Goal: Information Seeking & Learning: Learn about a topic

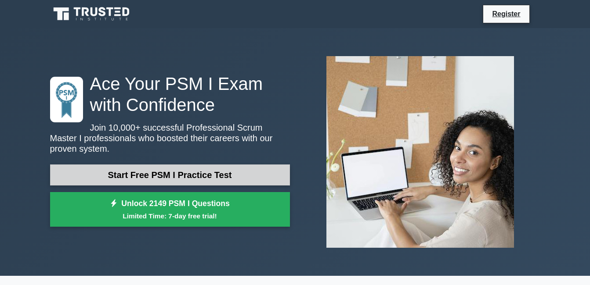
click at [241, 165] on link "Start Free PSM I Practice Test" at bounding box center [170, 175] width 240 height 21
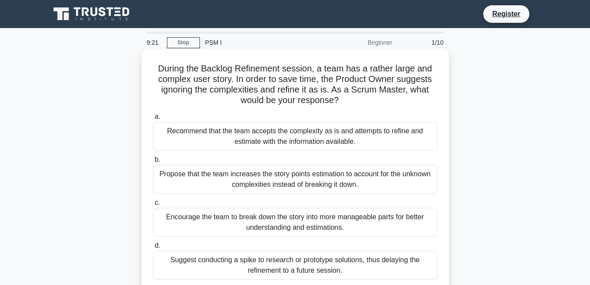
click at [160, 218] on div "Encourage the team to break down the story into more manageable parts for bette…" at bounding box center [295, 222] width 284 height 29
click at [153, 206] on input "c. Encourage the team to break down the story into more manageable parts for be…" at bounding box center [153, 203] width 0 height 6
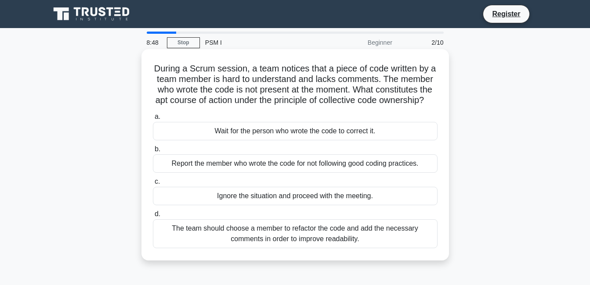
click at [165, 238] on div "The team should choose a member to refactor the code and add the necessary comm…" at bounding box center [295, 233] width 284 height 29
click at [153, 217] on input "d. The team should choose a member to refactor the code and add the necessary c…" at bounding box center [153, 215] width 0 height 6
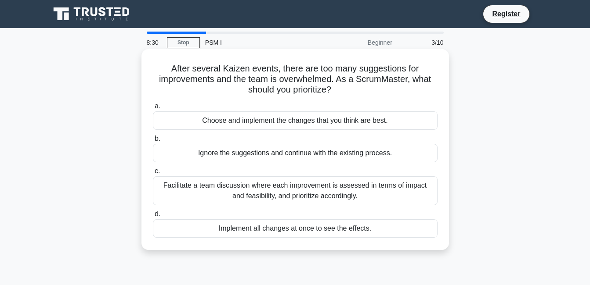
click at [248, 194] on div "Facilitate a team discussion where each improvement is assessed in terms of imp…" at bounding box center [295, 190] width 284 height 29
click at [153, 174] on input "c. Facilitate a team discussion where each improvement is assessed in terms of …" at bounding box center [153, 172] width 0 height 6
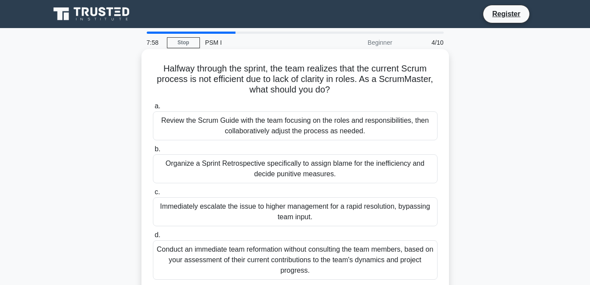
click at [319, 132] on div "Review the Scrum Guide with the team focusing on the roles and responsibilities…" at bounding box center [295, 125] width 284 height 29
click at [153, 109] on input "a. Review the Scrum Guide with the team focusing on the roles and responsibilit…" at bounding box center [153, 107] width 0 height 6
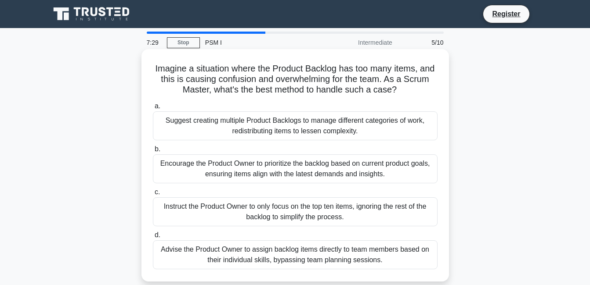
click at [261, 135] on div "Suggest creating multiple Product Backlogs to manage different categories of wo…" at bounding box center [295, 125] width 284 height 29
click at [153, 109] on input "a. Suggest creating multiple Product Backlogs to manage different categories of…" at bounding box center [153, 107] width 0 height 6
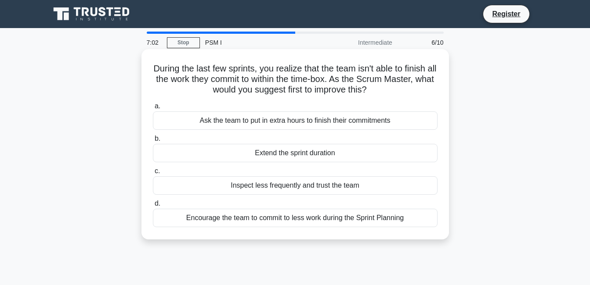
click at [260, 126] on div "Ask the team to put in extra hours to finish their commitments" at bounding box center [295, 120] width 284 height 18
click at [153, 109] on input "a. Ask the team to put in extra hours to finish their commitments" at bounding box center [153, 107] width 0 height 6
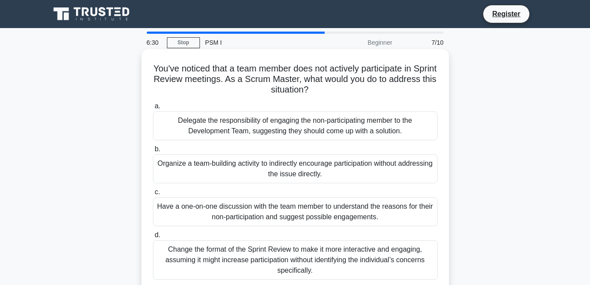
click at [216, 247] on div "Change the format of the Sprint Review to make it more interactive and engaging…" at bounding box center [295, 261] width 284 height 40
click at [153, 238] on input "d. Change the format of the Sprint Review to make it more interactive and engag…" at bounding box center [153, 236] width 0 height 6
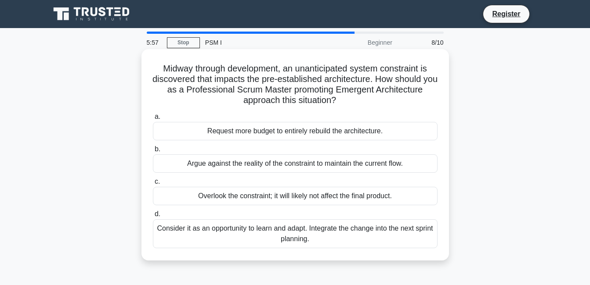
click at [209, 229] on div "Consider it as an opportunity to learn and adapt. Integrate the change into the…" at bounding box center [295, 233] width 284 height 29
click at [153, 217] on input "d. Consider it as an opportunity to learn and adapt. Integrate the change into …" at bounding box center [153, 215] width 0 height 6
